Goal: Book appointment/travel/reservation

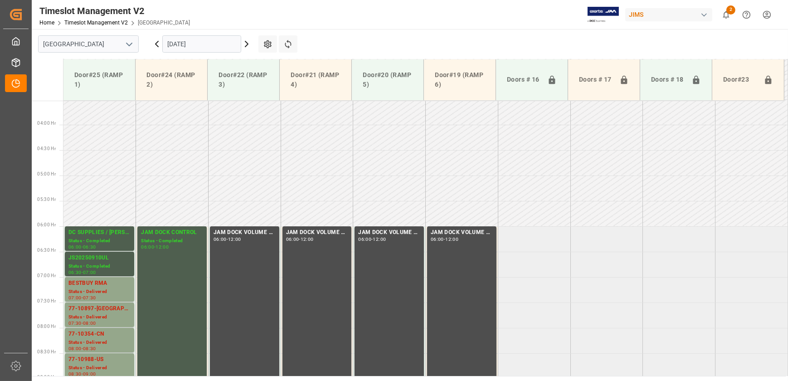
scroll to position [143, 0]
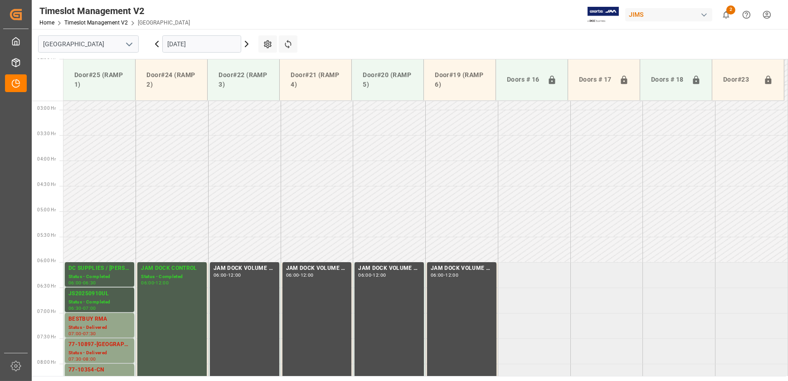
click at [209, 47] on input "[DATE]" at bounding box center [201, 43] width 79 height 17
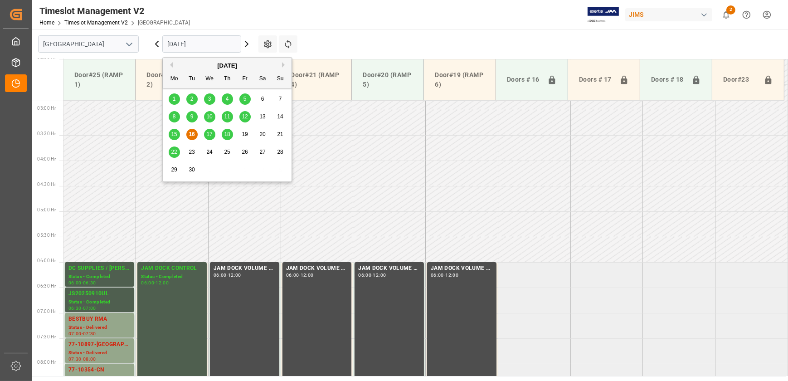
click at [209, 135] on span "17" at bounding box center [209, 134] width 6 height 6
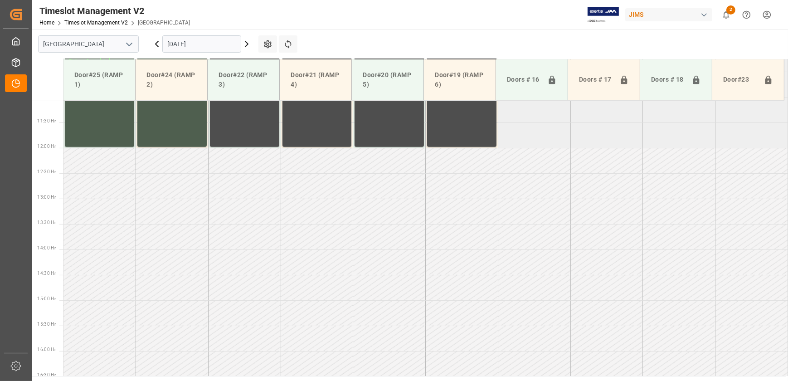
scroll to position [315, 0]
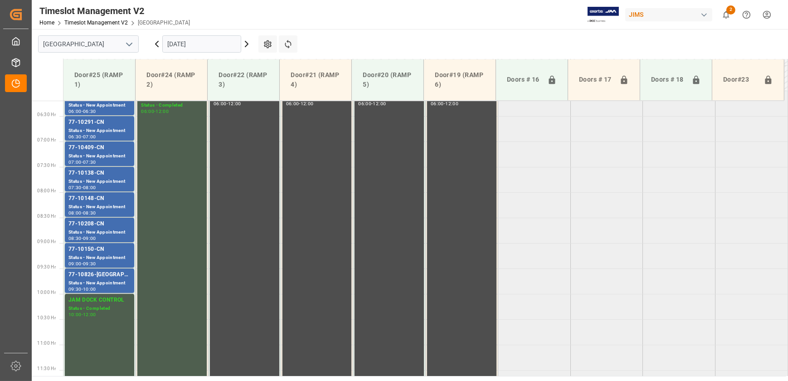
click at [209, 49] on input "[DATE]" at bounding box center [201, 43] width 79 height 17
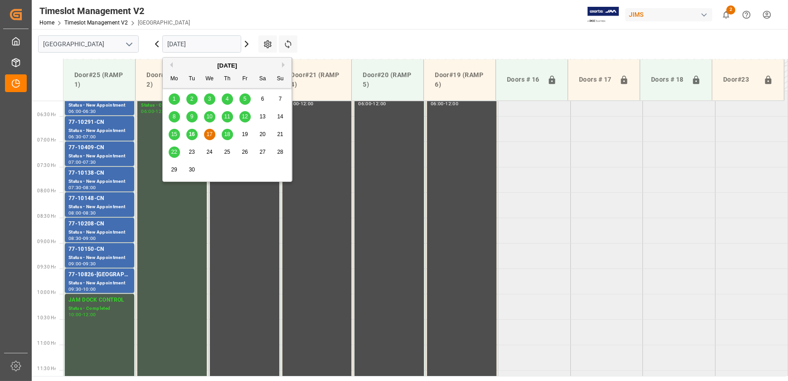
click at [228, 134] on span "18" at bounding box center [227, 134] width 6 height 6
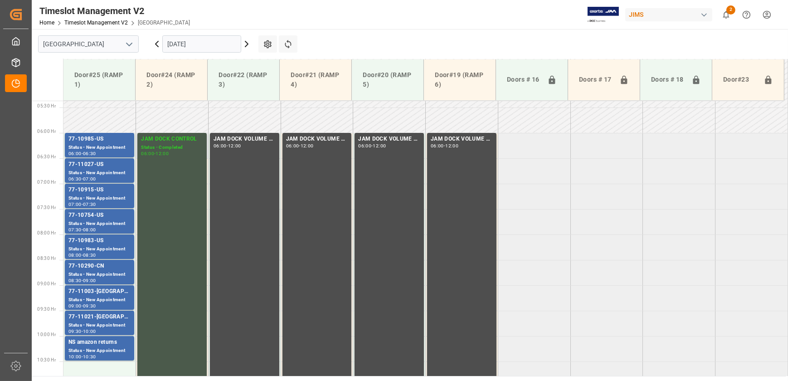
scroll to position [273, 0]
click at [245, 40] on icon at bounding box center [246, 44] width 11 height 11
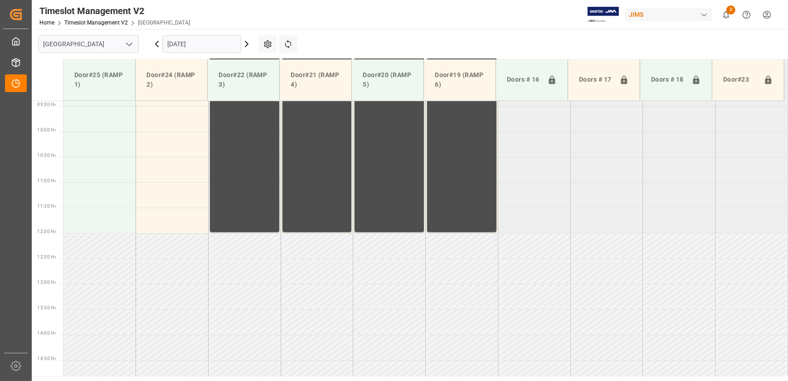
scroll to position [613, 0]
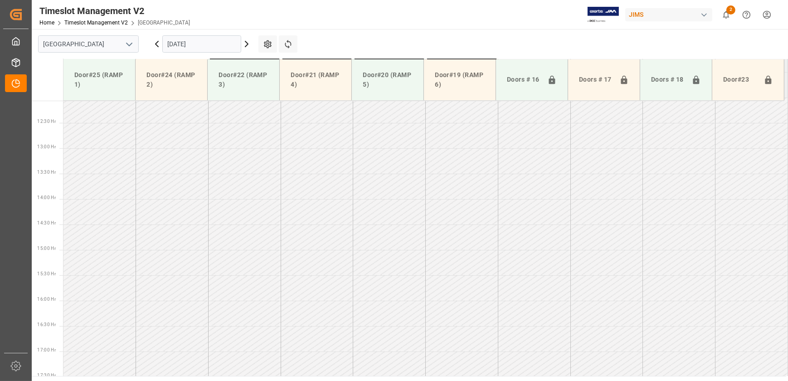
click at [253, 45] on div "[DATE]" at bounding box center [201, 44] width 113 height 30
click at [250, 45] on icon at bounding box center [246, 44] width 11 height 11
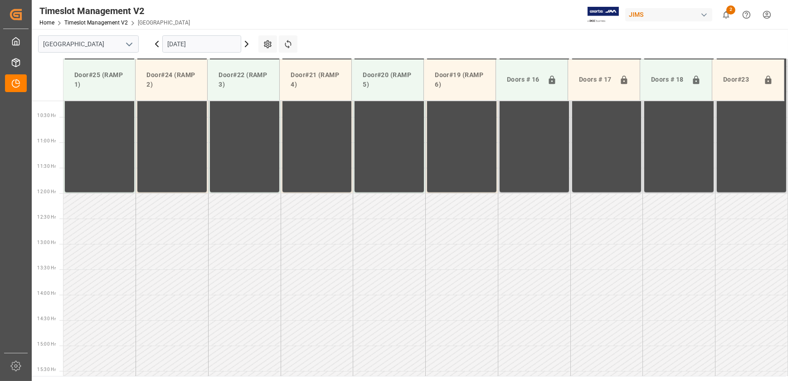
scroll to position [603, 0]
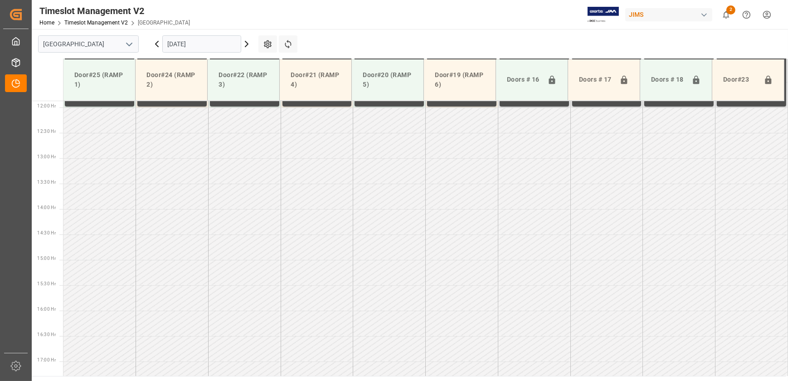
click at [243, 42] on icon at bounding box center [246, 44] width 11 height 11
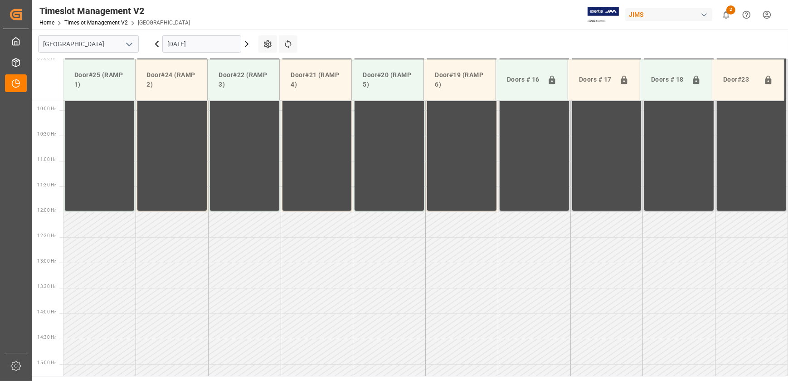
scroll to position [613, 0]
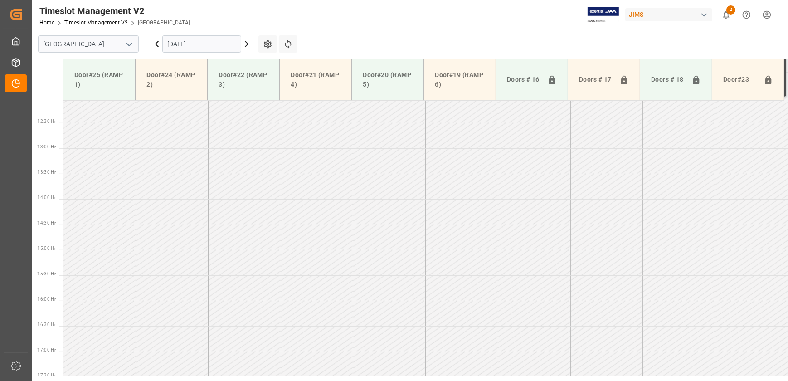
click at [247, 45] on icon at bounding box center [246, 44] width 11 height 11
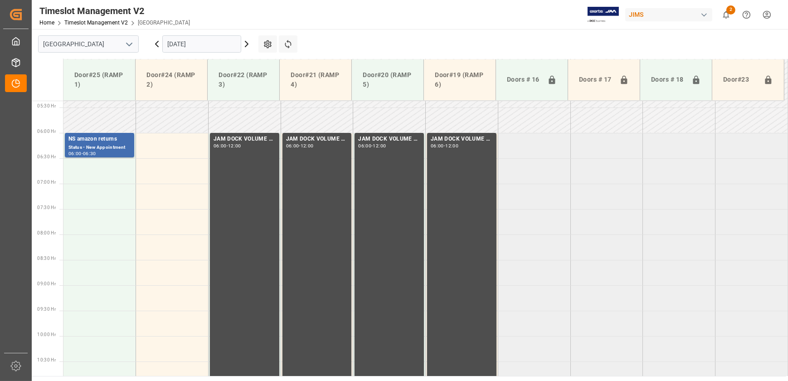
scroll to position [200, 0]
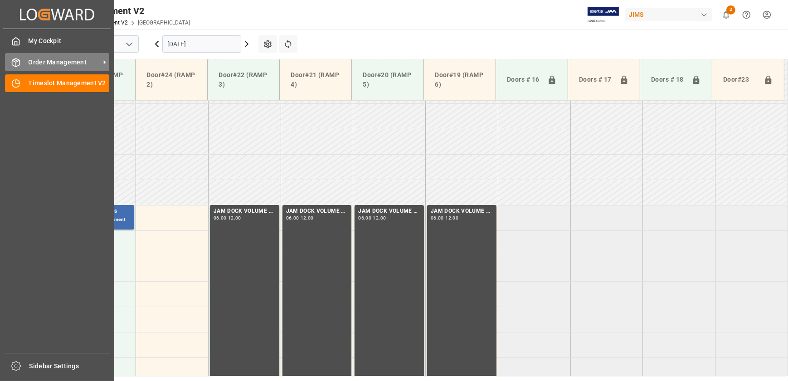
click at [24, 63] on div "Order Management Order Management" at bounding box center [57, 62] width 104 height 18
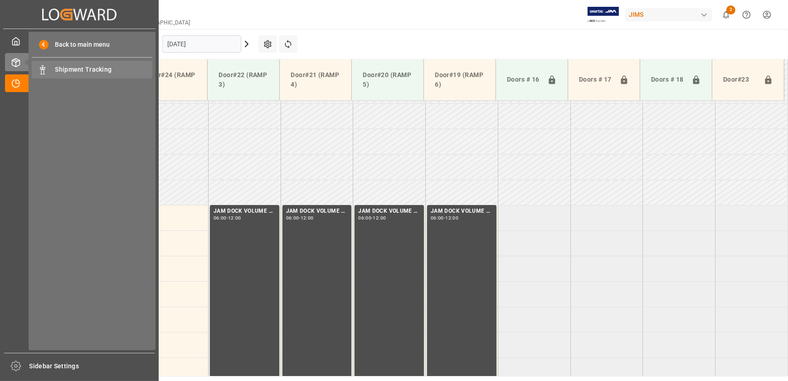
click at [97, 68] on span "Shipment Tracking" at bounding box center [103, 70] width 97 height 10
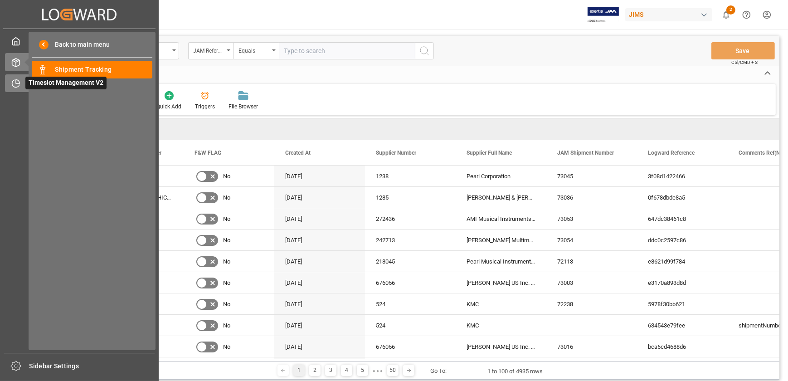
click at [14, 81] on icon at bounding box center [15, 83] width 9 height 9
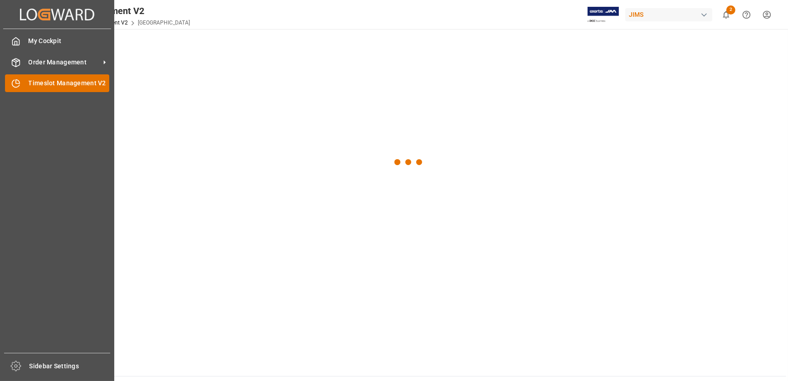
click at [54, 83] on span "Timeslot Management V2" at bounding box center [69, 83] width 81 height 10
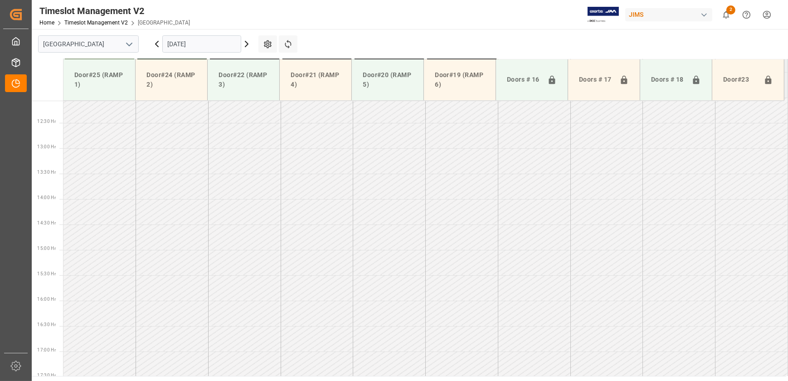
scroll to position [613, 0]
